Goal: Information Seeking & Learning: Compare options

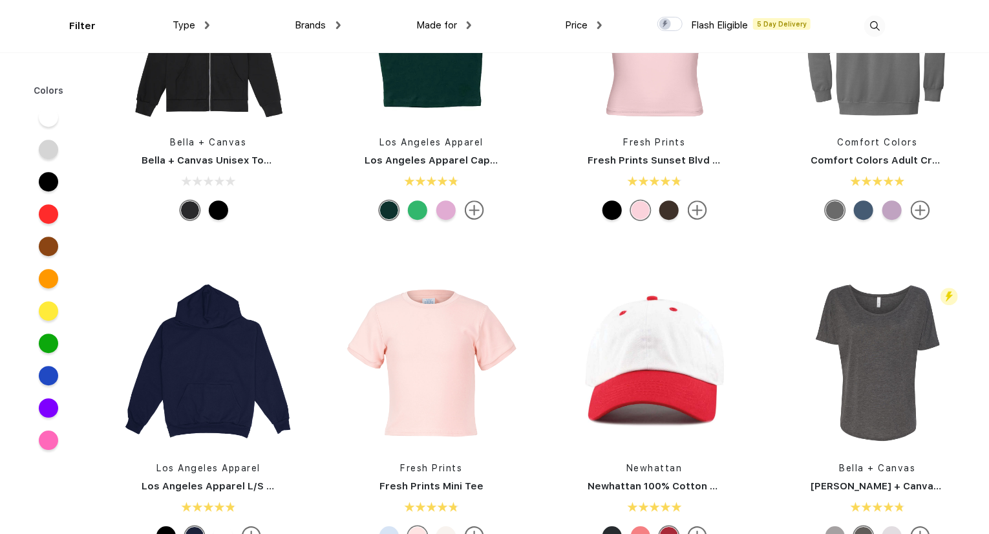
click at [464, 26] on div "Made for" at bounding box center [443, 25] width 55 height 15
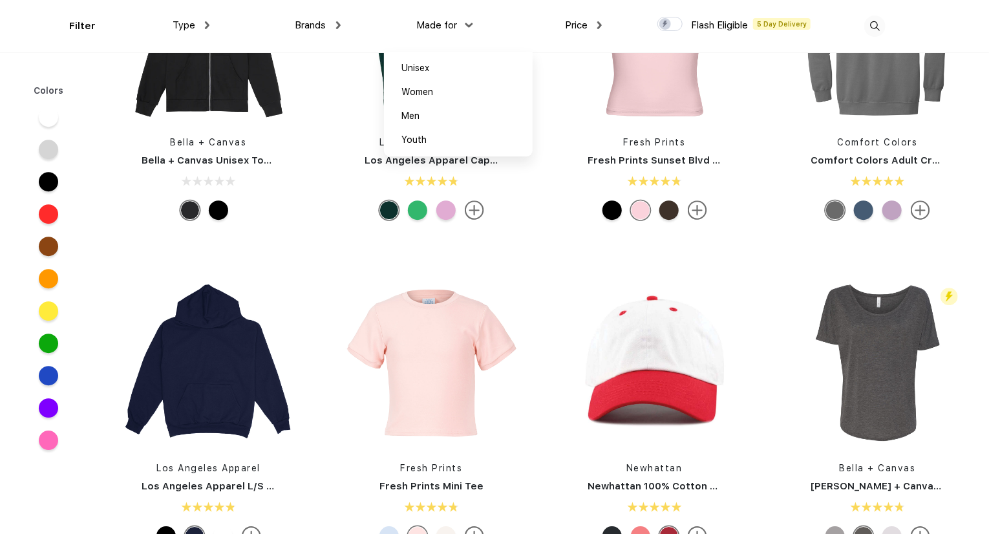
click at [338, 32] on div "Brands" at bounding box center [318, 25] width 45 height 15
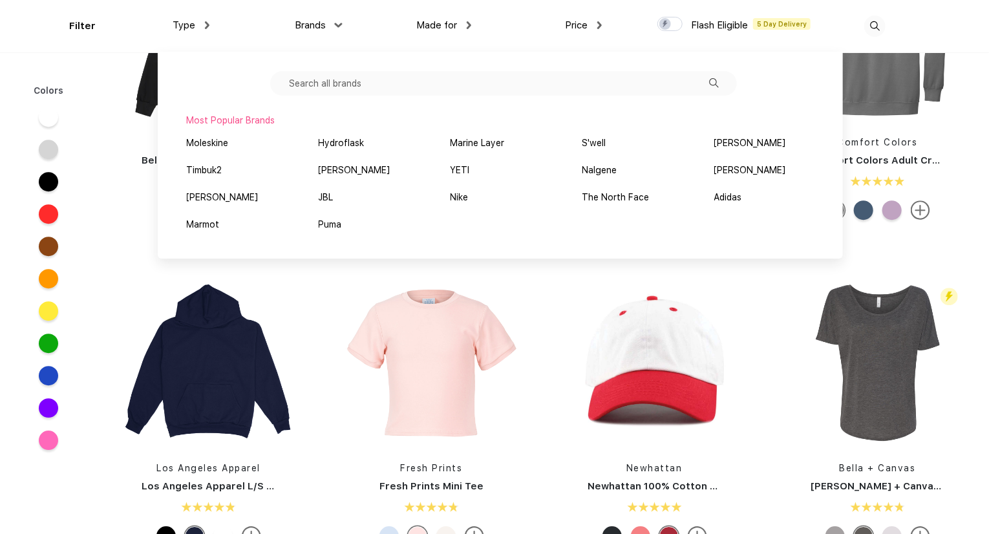
click at [242, 129] on div "Most Popular Brands Moleskine Hydroflask Marine Layer S'well [PERSON_NAME] Timb…" at bounding box center [500, 155] width 685 height 207
click at [72, 23] on div "Filter" at bounding box center [82, 26] width 27 height 15
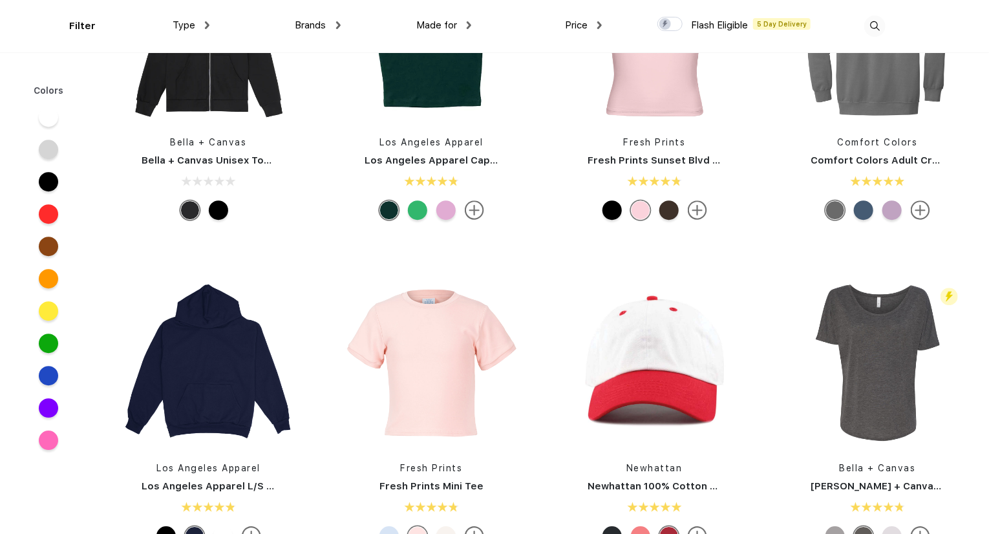
click at [182, 27] on span "Type" at bounding box center [184, 25] width 23 height 12
click at [199, 25] on div "Type" at bounding box center [191, 25] width 37 height 15
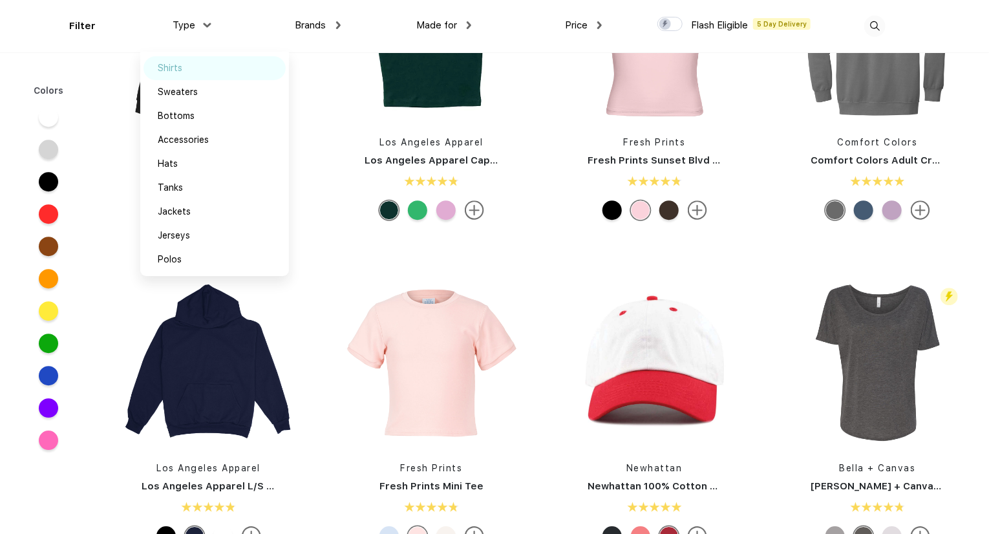
click at [175, 76] on div "Shirts" at bounding box center [215, 68] width 142 height 24
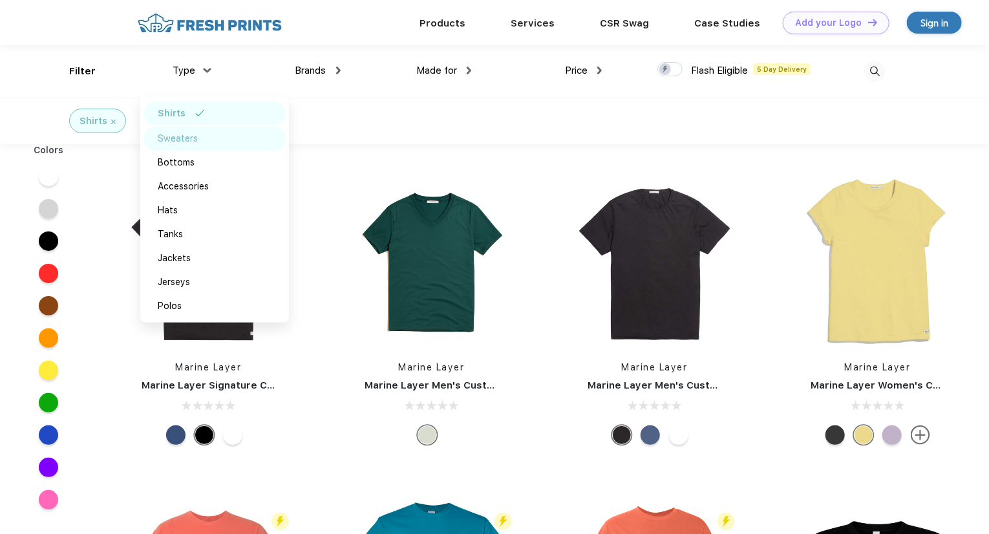
click at [178, 140] on div "Sweaters" at bounding box center [178, 139] width 40 height 14
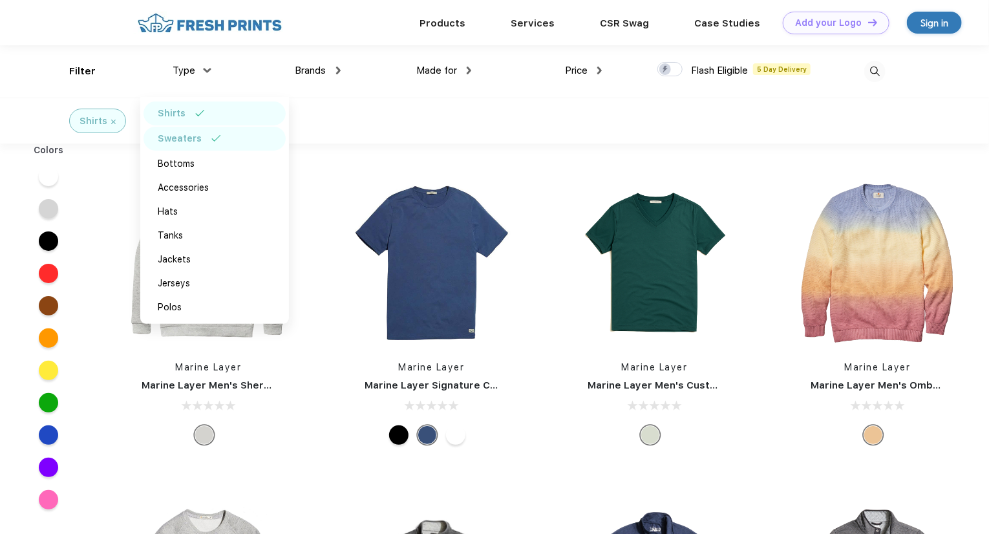
click at [678, 70] on div at bounding box center [670, 69] width 25 height 14
click at [666, 70] on input "checkbox" at bounding box center [662, 65] width 8 height 8
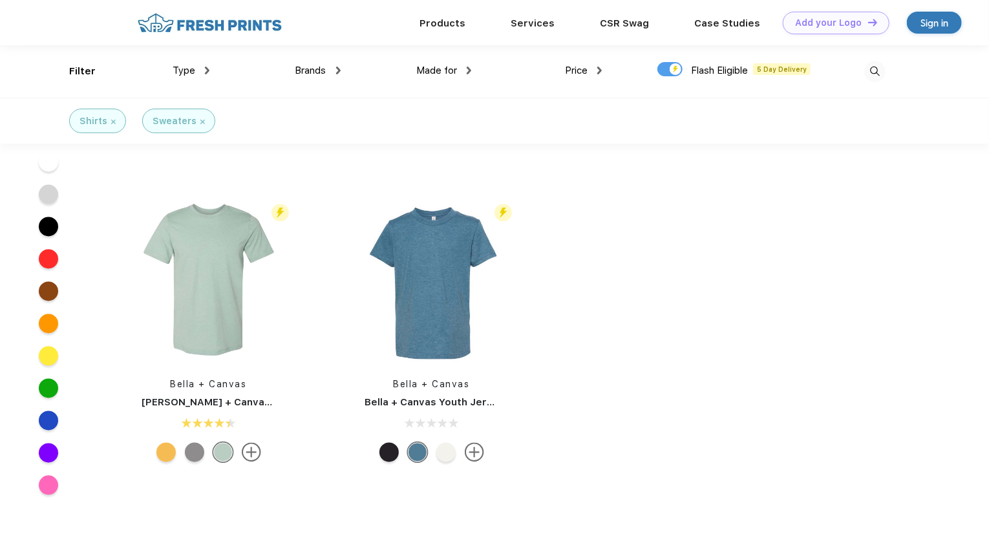
scroll to position [5926, 0]
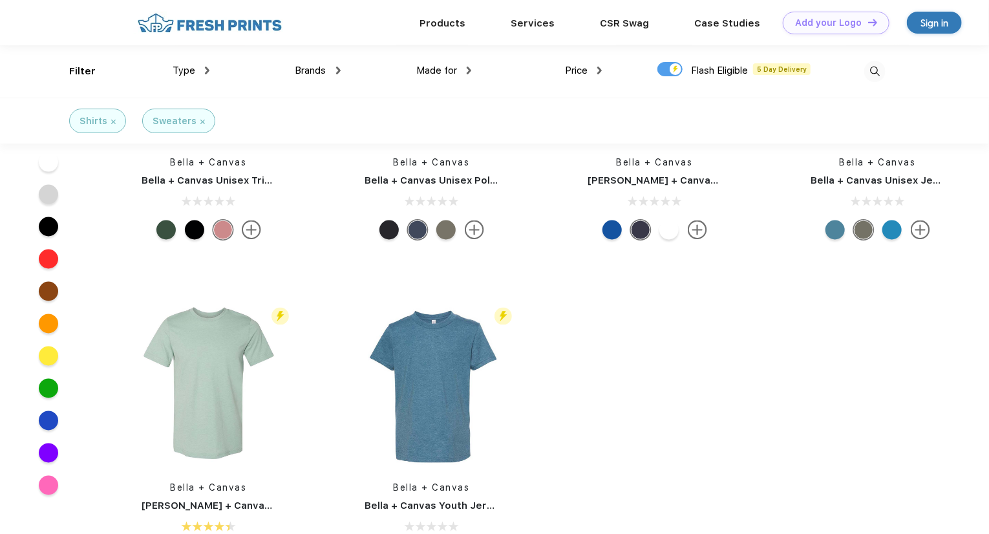
click at [187, 66] on span "Type" at bounding box center [184, 71] width 23 height 12
click at [212, 71] on div "Brands Most Popular Brands Moleskine Hydroflask Marine Layer S'well [PERSON_NAM…" at bounding box center [275, 71] width 131 height 52
click at [206, 71] on img at bounding box center [207, 71] width 5 height 8
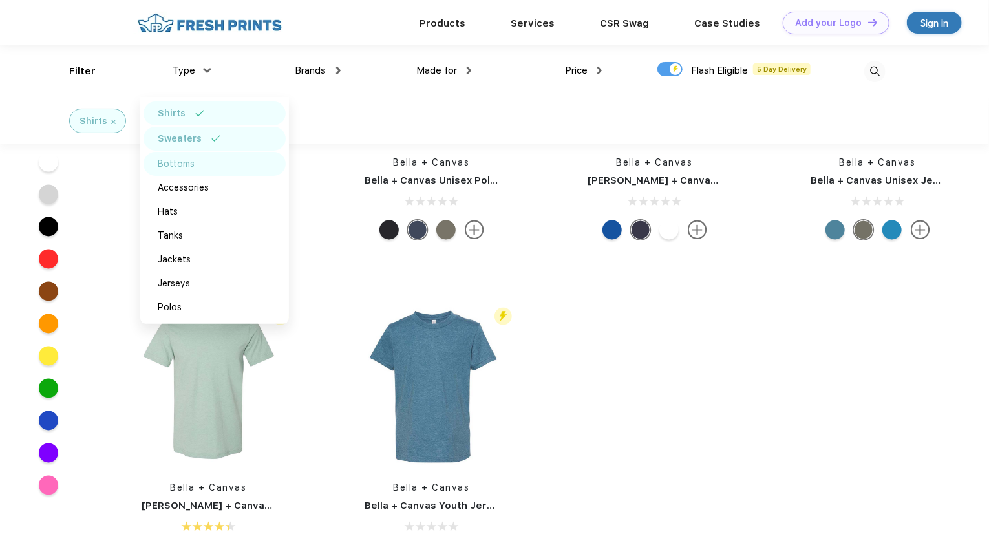
click at [171, 172] on div "Bottoms" at bounding box center [215, 164] width 142 height 24
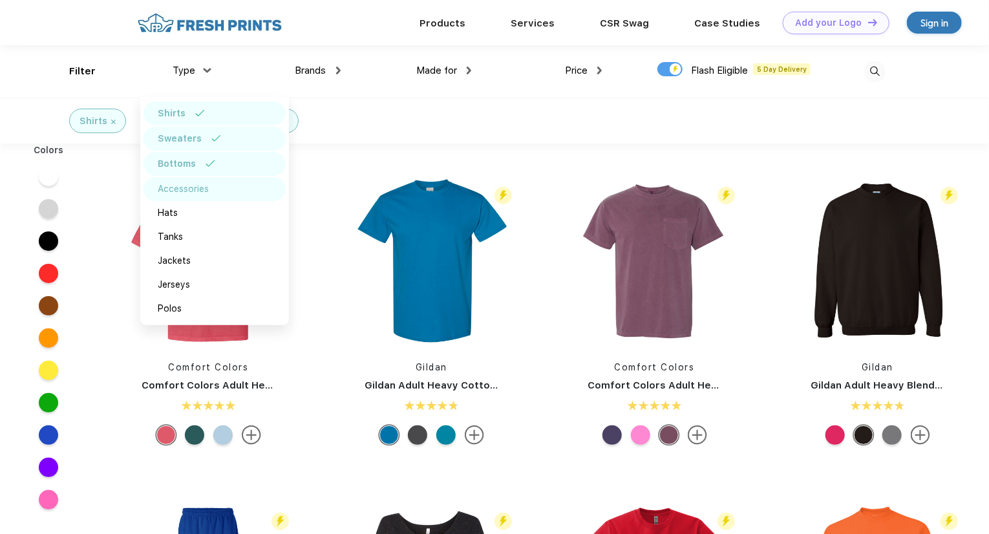
click at [184, 199] on div "Accessories" at bounding box center [215, 189] width 142 height 24
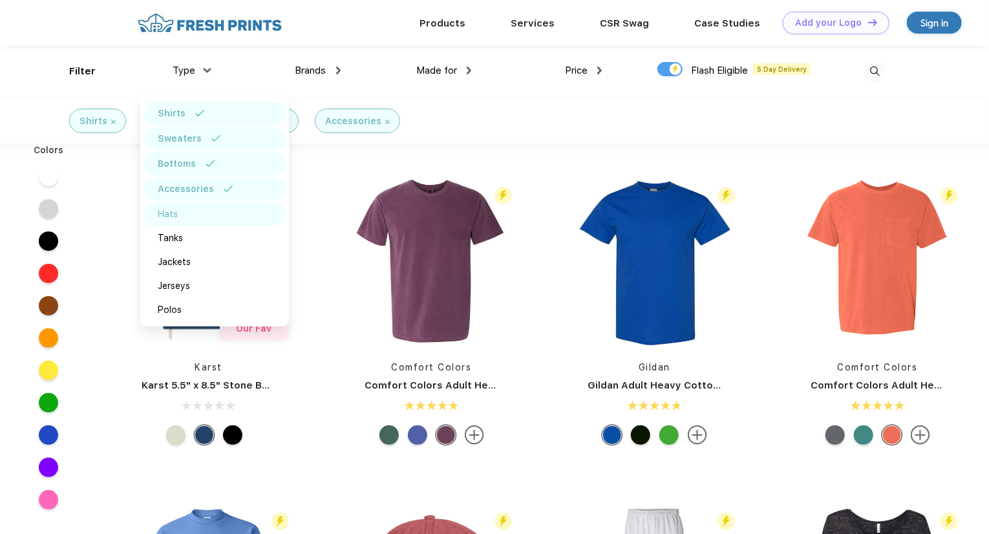
click at [178, 223] on div "Hats" at bounding box center [215, 214] width 142 height 24
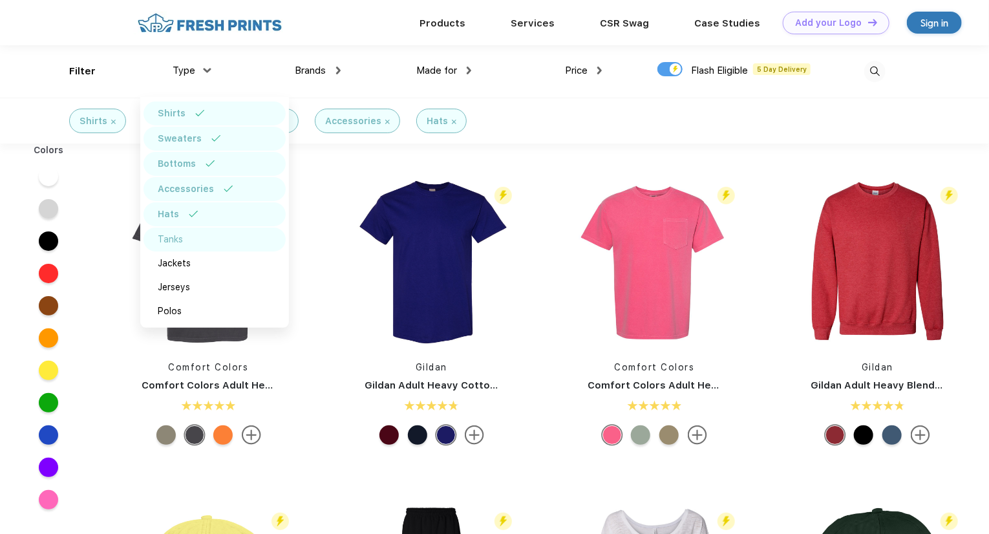
click at [191, 244] on div "Tanks" at bounding box center [215, 240] width 142 height 24
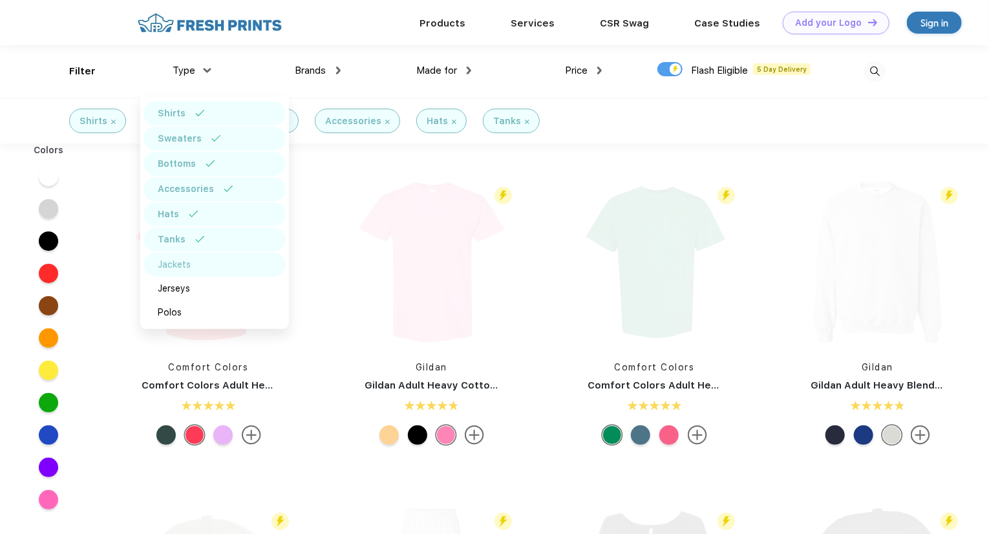
click at [186, 256] on div "Jackets" at bounding box center [215, 265] width 142 height 24
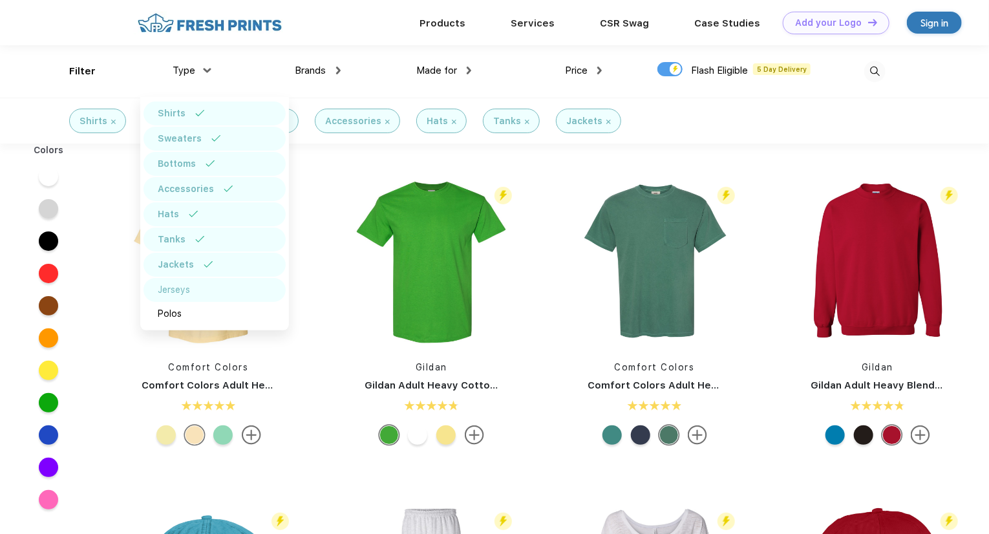
click at [181, 299] on div "Jerseys" at bounding box center [215, 290] width 142 height 24
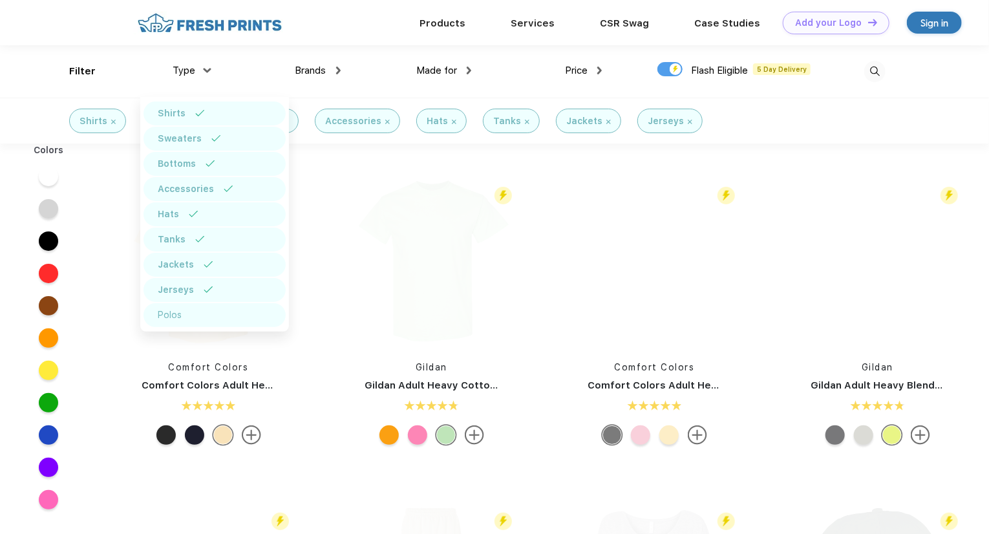
click at [174, 314] on div "Polos" at bounding box center [170, 315] width 24 height 14
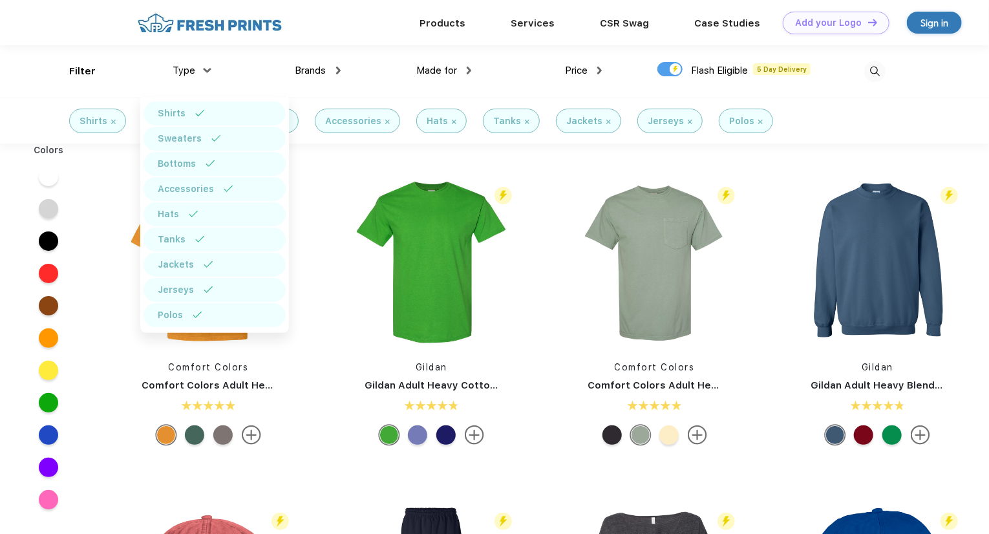
click at [210, 63] on div "Type" at bounding box center [191, 70] width 37 height 15
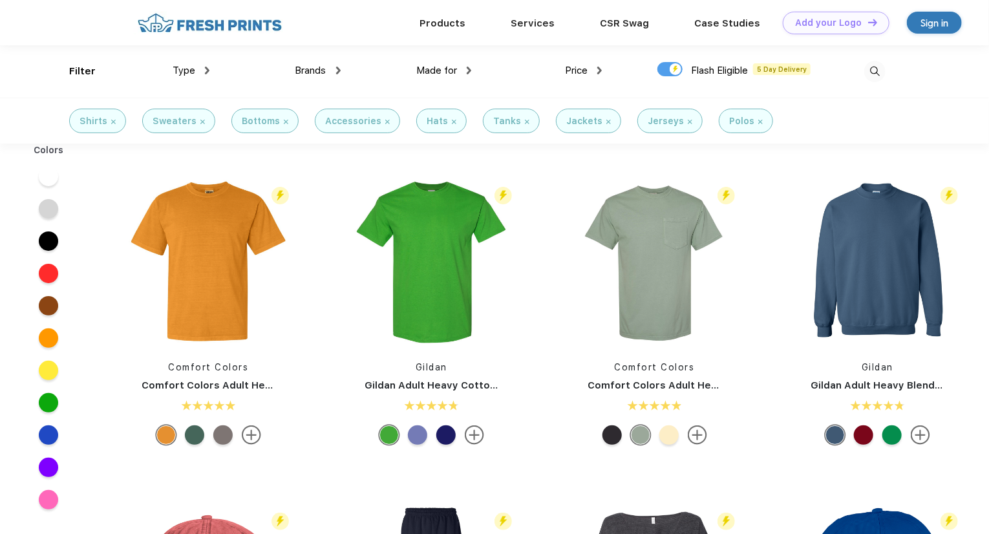
click at [341, 67] on div "Made for Unisex Women Men Youth" at bounding box center [406, 71] width 131 height 52
click at [334, 67] on div "Brands" at bounding box center [318, 70] width 45 height 15
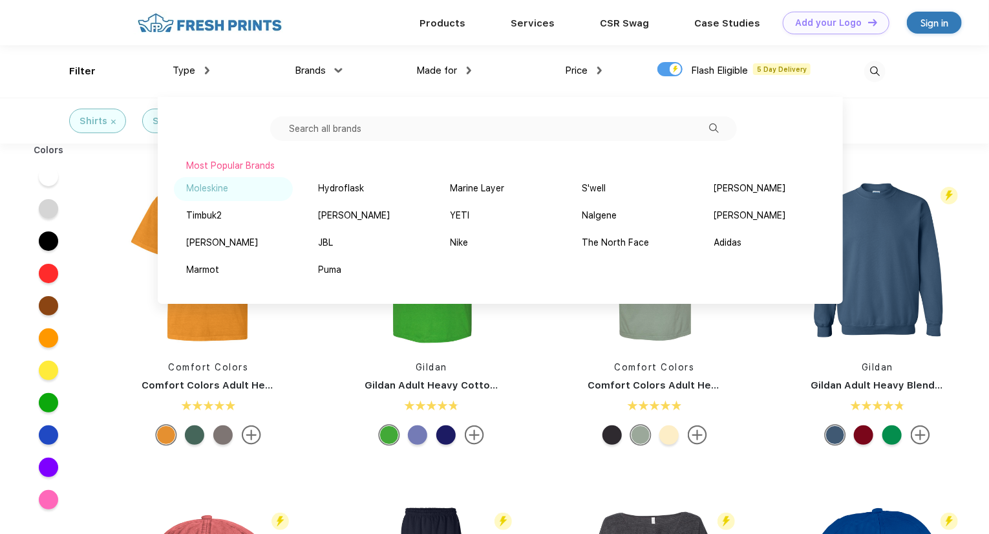
click at [210, 187] on div "Moleskine" at bounding box center [208, 189] width 42 height 14
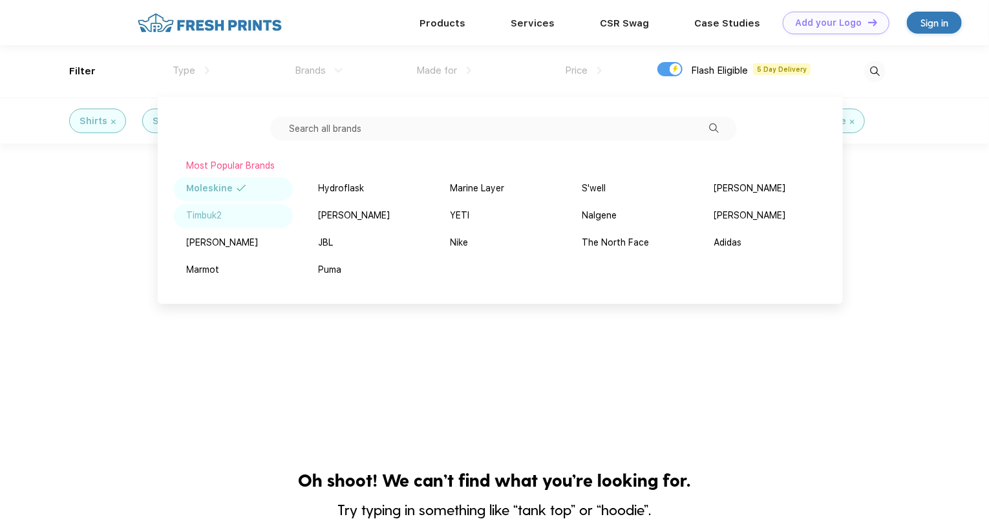
click at [200, 223] on div "Timbuk2" at bounding box center [233, 216] width 119 height 24
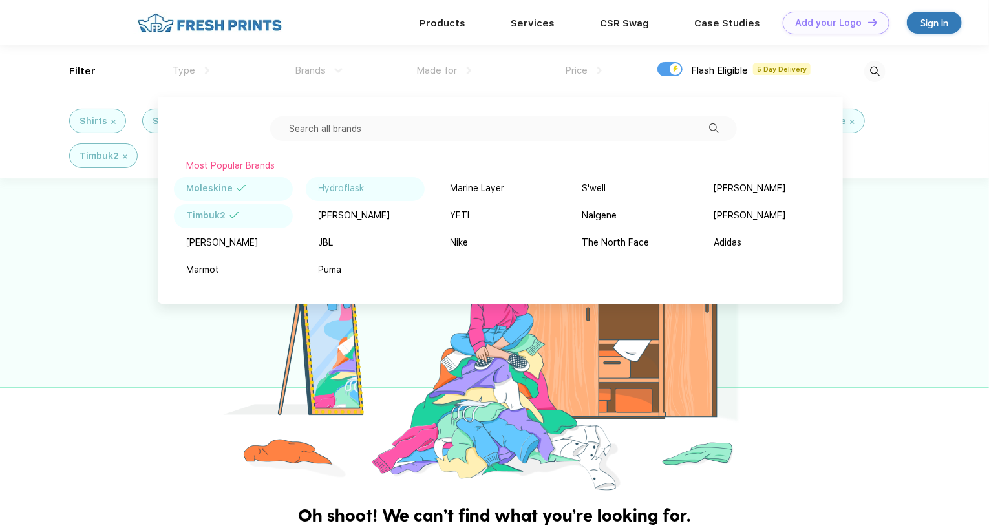
click at [322, 186] on div "Hydroflask" at bounding box center [342, 189] width 46 height 14
click at [330, 209] on div "[PERSON_NAME]" at bounding box center [355, 216] width 72 height 14
click at [673, 73] on div at bounding box center [670, 69] width 25 height 14
click at [666, 70] on input "checkbox" at bounding box center [662, 65] width 8 height 8
checkbox input "false"
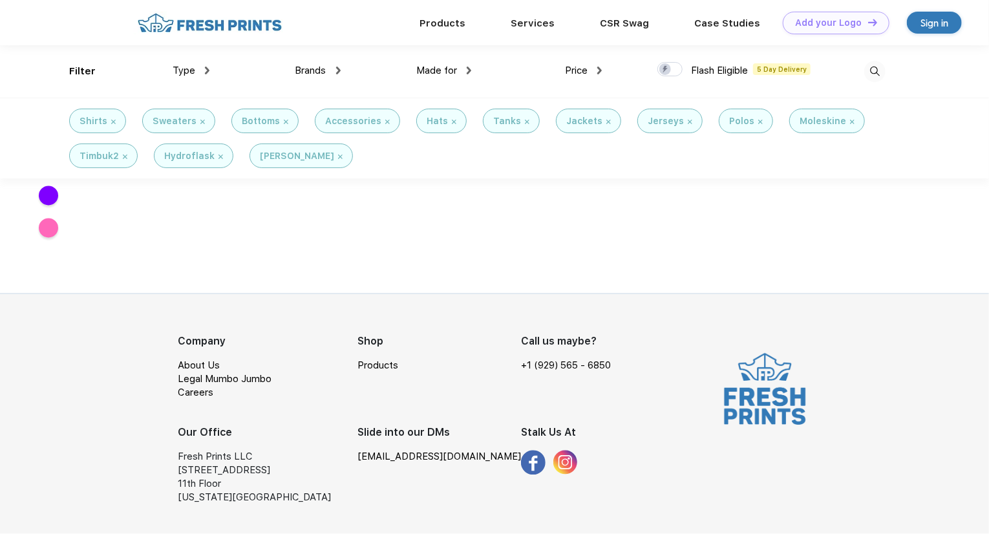
scroll to position [1131, 0]
click at [314, 76] on div "Brands" at bounding box center [318, 70] width 45 height 15
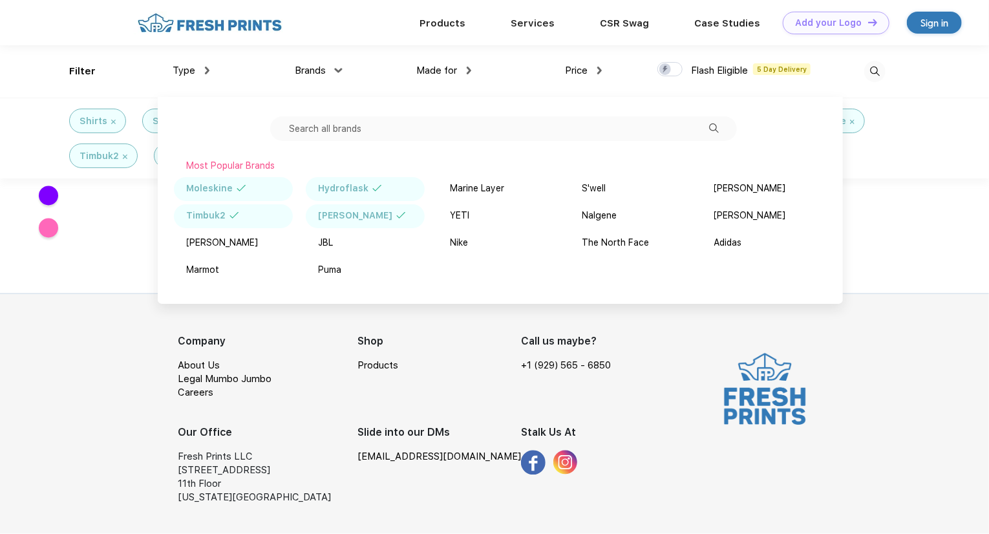
click at [453, 76] on div "Made for" at bounding box center [443, 70] width 55 height 15
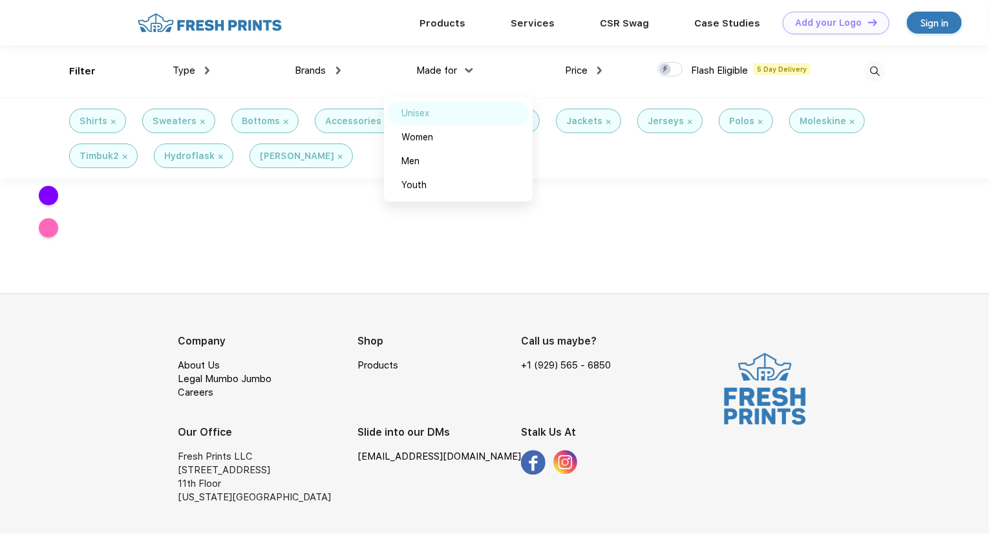
click at [419, 122] on div "Unisex" at bounding box center [458, 114] width 142 height 24
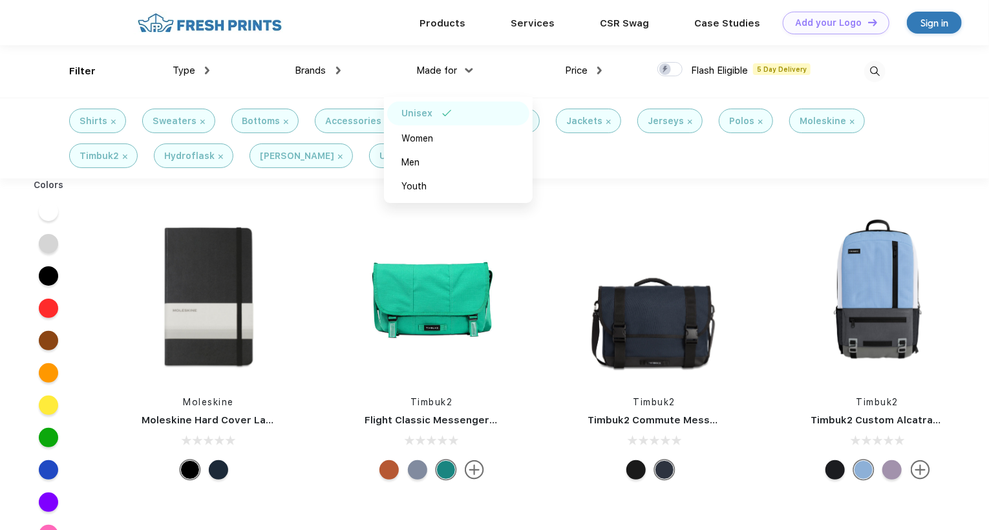
click at [419, 122] on div "Unisex" at bounding box center [458, 114] width 142 height 24
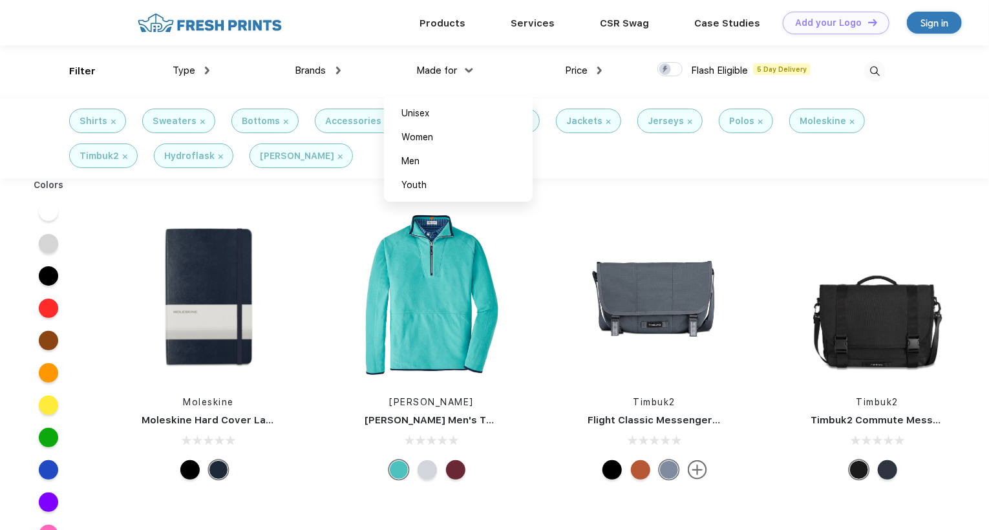
click at [112, 122] on img at bounding box center [113, 122] width 5 height 5
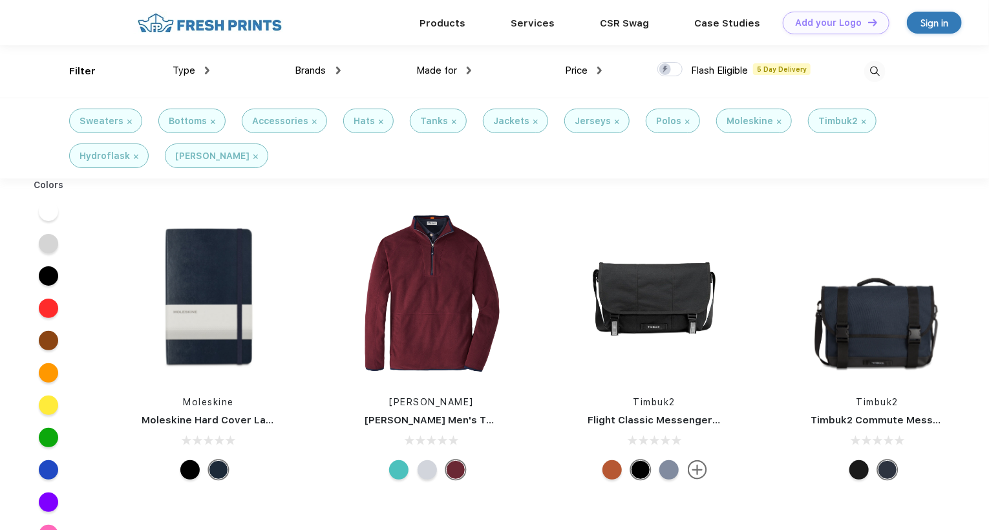
click at [121, 120] on div "Sweaters" at bounding box center [102, 121] width 44 height 14
click at [133, 121] on div "Sweaters" at bounding box center [105, 121] width 73 height 25
click at [129, 120] on div "Sweaters" at bounding box center [105, 121] width 73 height 25
click at [124, 120] on div "Sweaters" at bounding box center [106, 121] width 52 height 14
click at [129, 125] on div "Sweaters" at bounding box center [106, 121] width 52 height 14
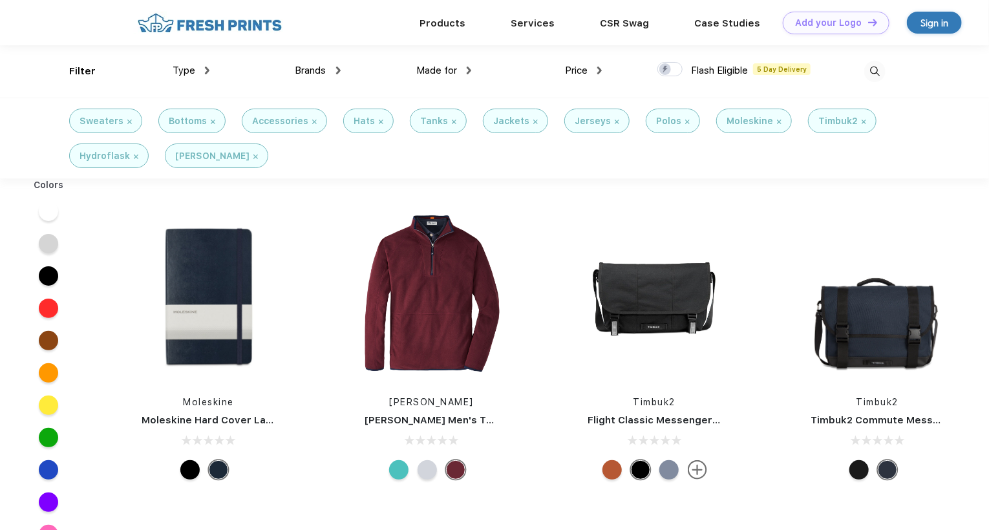
click at [129, 121] on img at bounding box center [129, 122] width 5 height 5
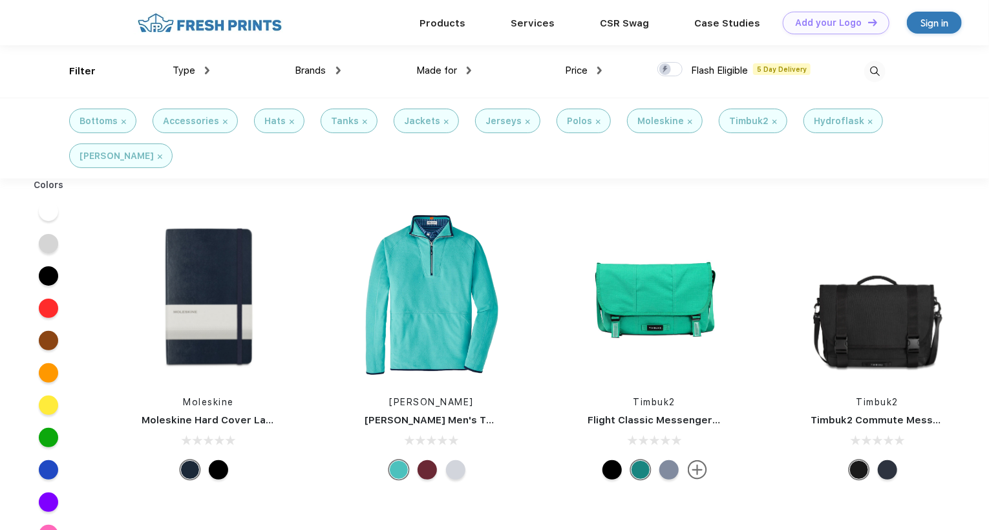
click at [129, 121] on div "Bottoms" at bounding box center [102, 121] width 67 height 25
click at [120, 120] on div "Bottoms" at bounding box center [103, 121] width 47 height 14
click at [124, 122] on img at bounding box center [124, 122] width 5 height 5
